Goal: Find specific fact: Find specific fact

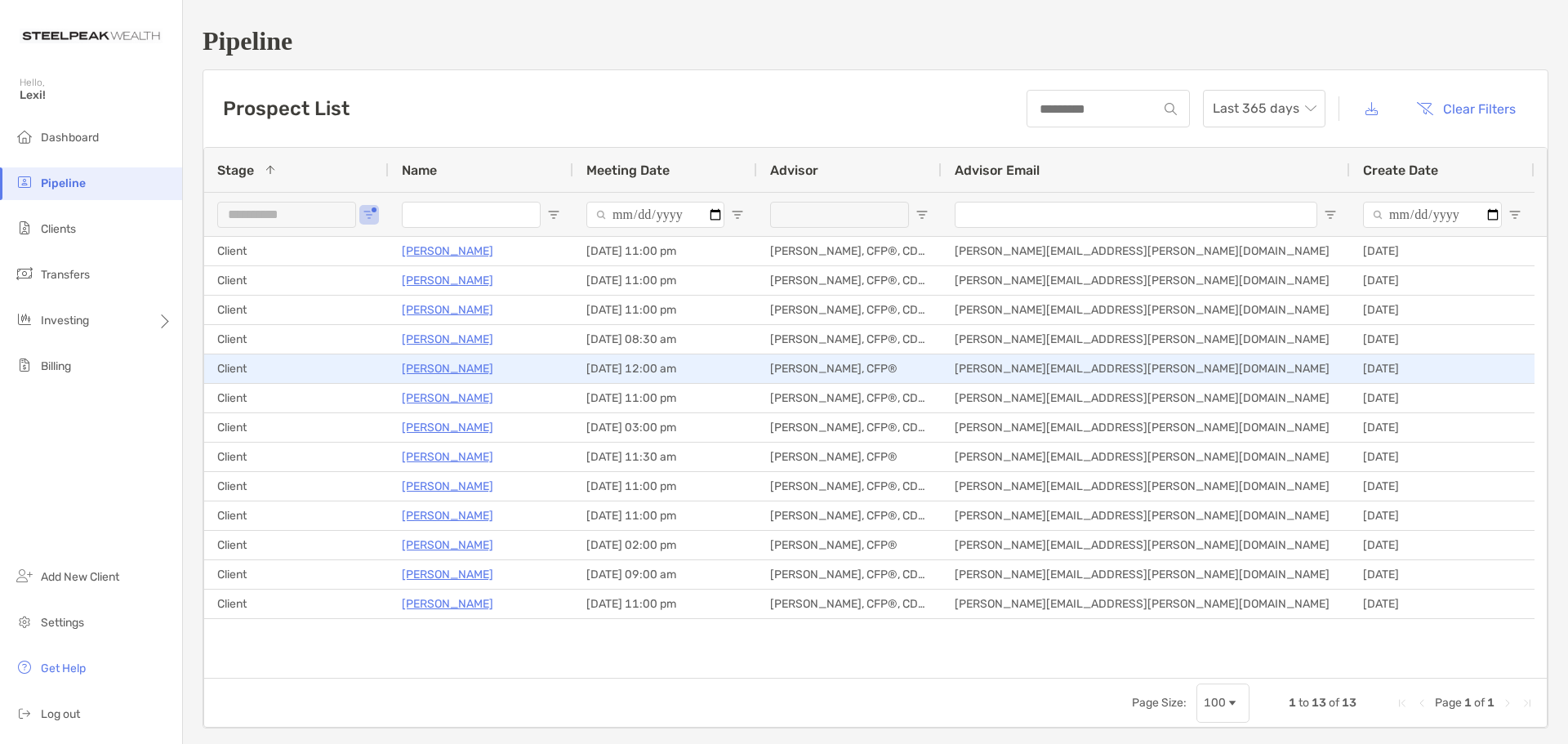
click at [467, 364] on p "[PERSON_NAME]" at bounding box center [447, 368] width 92 height 20
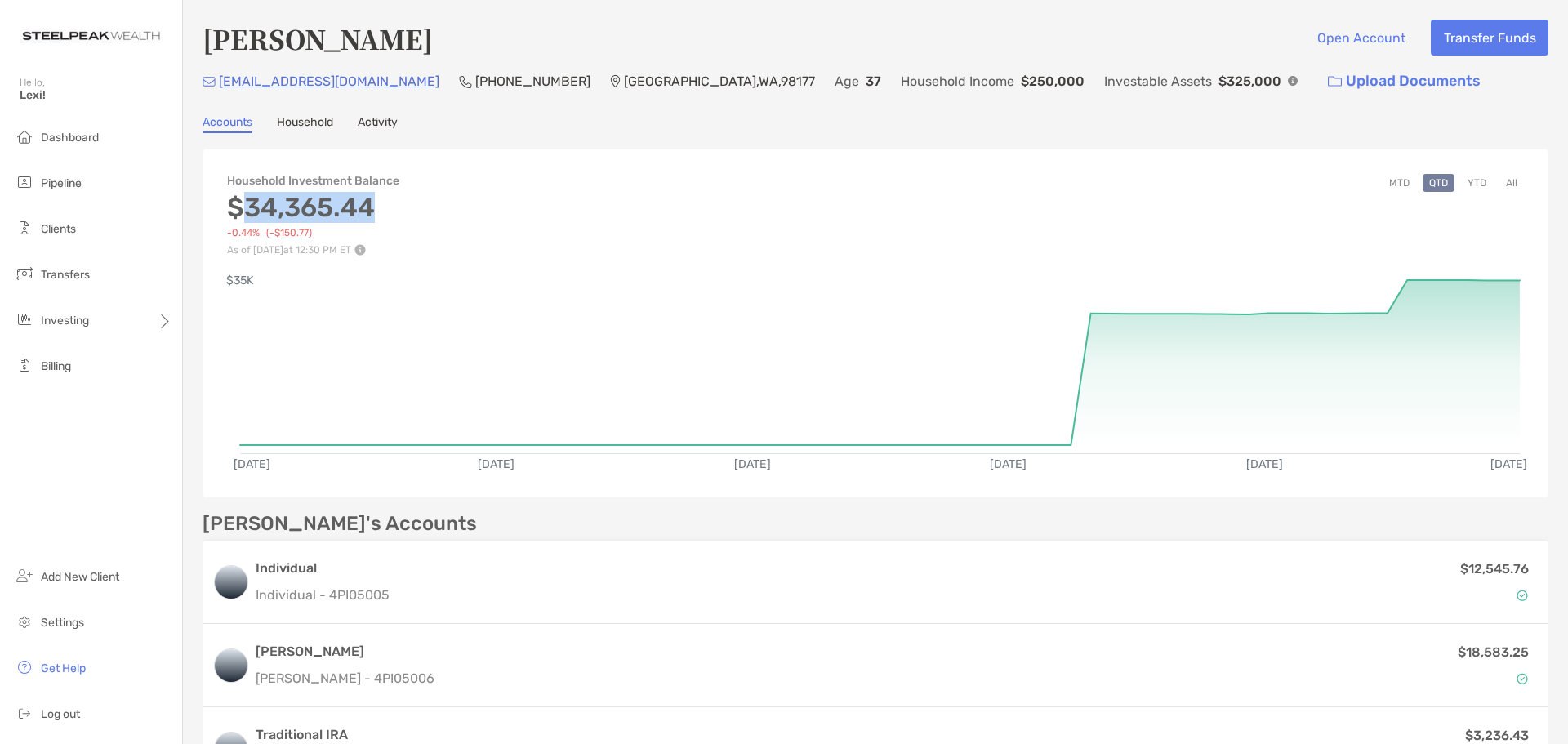
drag, startPoint x: 383, startPoint y: 208, endPoint x: 245, endPoint y: 199, distance: 138.3
click at [245, 199] on h3 "$34,365.44" at bounding box center [314, 207] width 173 height 31
copy h3 "34,365.44"
